Goal: Transaction & Acquisition: Purchase product/service

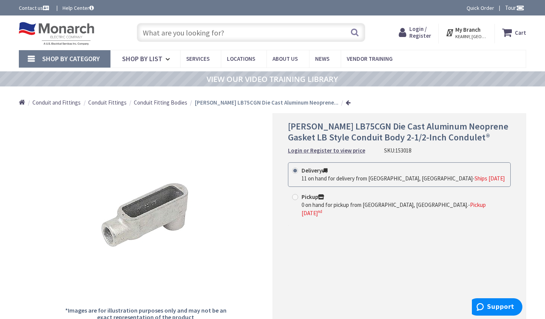
click at [164, 33] on input "text" at bounding box center [251, 32] width 229 height 19
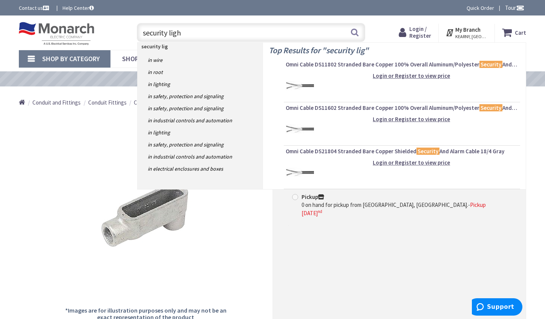
type input "security light"
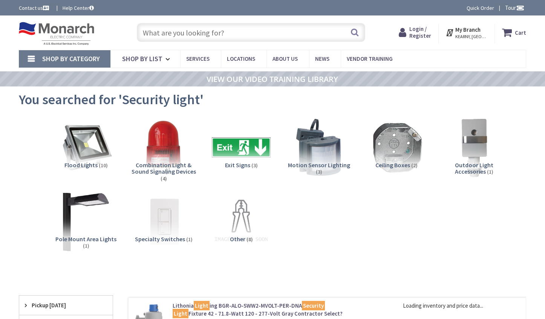
type input "[PERSON_NAME] Memorial, [GEOGRAPHIC_DATA], [GEOGRAPHIC_DATA]"
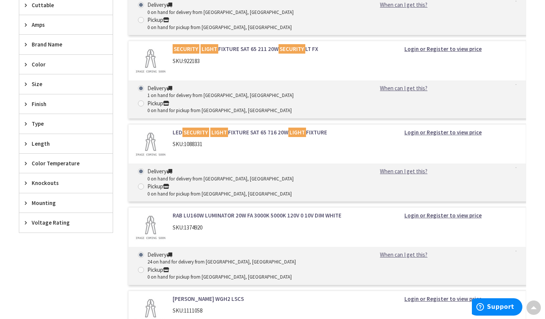
scroll to position [302, 0]
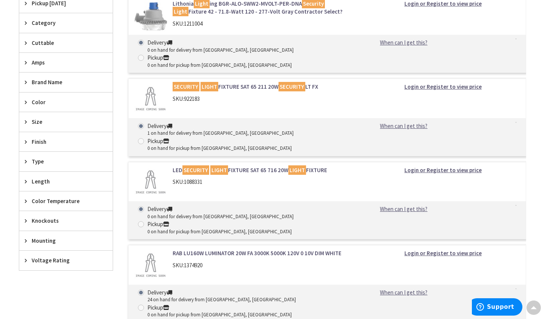
click at [208, 82] on mark "LIGHT" at bounding box center [210, 86] width 18 height 9
